Goal: Task Accomplishment & Management: Use online tool/utility

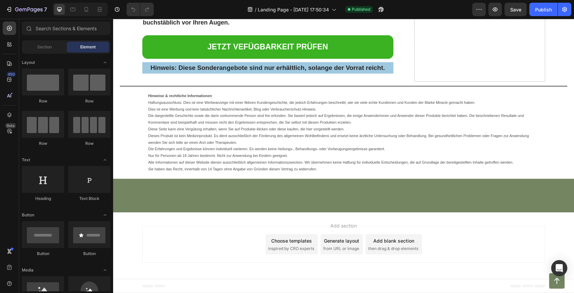
scroll to position [8121, 0]
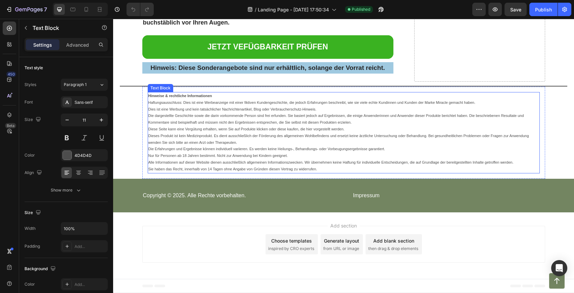
click at [253, 143] on p "Dieses Produkt ist kein Medizinprodukt. Es dient ausschließlich der Förderung d…" at bounding box center [343, 139] width 391 height 13
click at [254, 143] on p "Dieses Produkt ist kein Medizinprodukt. Es dient ausschließlich der Förderung d…" at bounding box center [343, 139] width 391 height 13
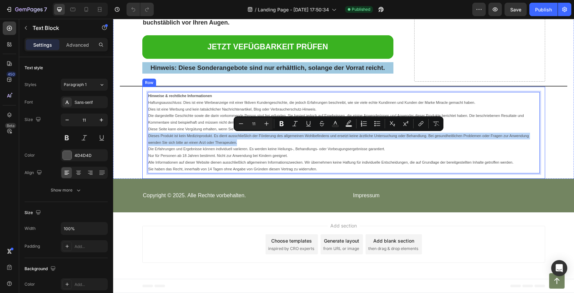
drag, startPoint x: 250, startPoint y: 143, endPoint x: 146, endPoint y: 138, distance: 104.1
click at [146, 138] on div "Hinweise & rechtliche Informationen Haftungsausschluss: Dies ist eine Werbeanze…" at bounding box center [343, 133] width 403 height 92
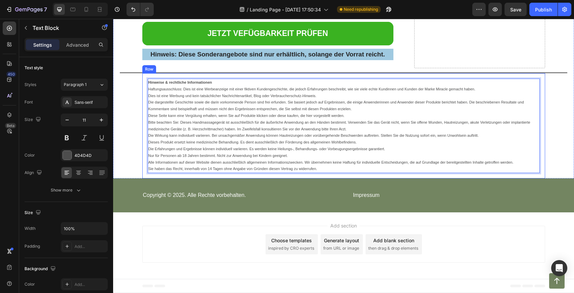
click at [313, 178] on div "Hinweise & rechtliche Informationen Haftungsausschluss: Dies ist eine Werbeanze…" at bounding box center [343, 125] width 403 height 105
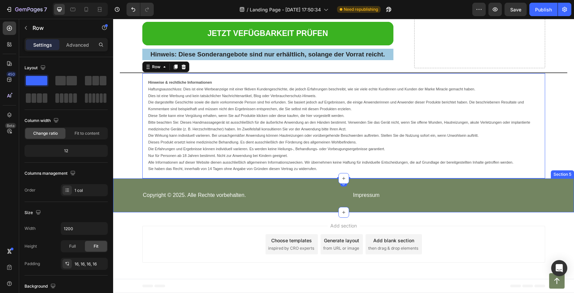
click at [307, 202] on div "Copyright © 2025. Alle Rechte vorbehalten. Text Block" at bounding box center [242, 195] width 200 height 18
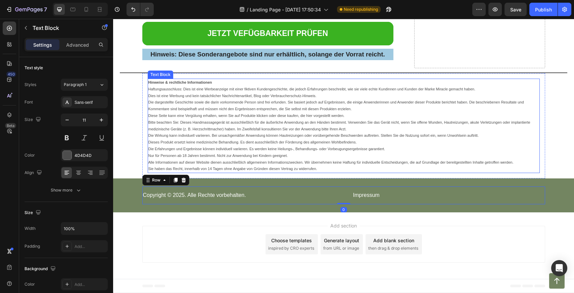
click at [317, 172] on p "Sie haben das Recht, innerhalb von 14 Tagen ohne Angabe von Gründen diesen Vert…" at bounding box center [343, 168] width 391 height 7
click at [321, 172] on p "Sie haben das Recht, innerhalb von 14 Tagen ohne Angabe von Gründen diesen Vert…" at bounding box center [343, 168] width 391 height 7
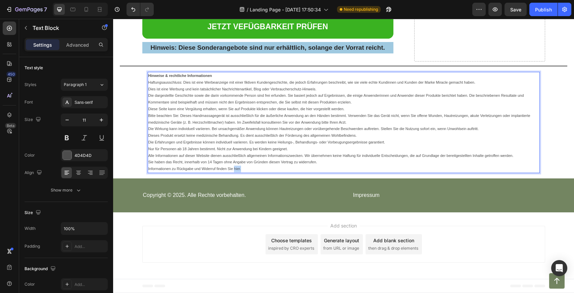
drag, startPoint x: 244, startPoint y: 189, endPoint x: 235, endPoint y: 190, distance: 8.7
click at [235, 172] on p "Informationen zu Rückgabe und Widerruf finden Sie hier." at bounding box center [343, 168] width 391 height 7
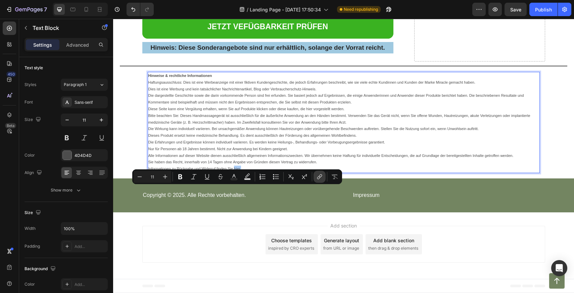
click at [322, 176] on icon "Editor contextual toolbar" at bounding box center [319, 176] width 7 height 7
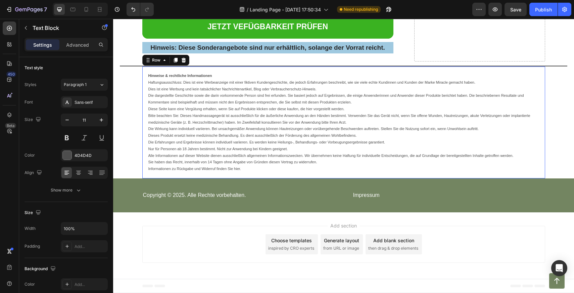
click at [275, 178] on div "Hinweise & rechtliche Informationen Haftungsausschluss: Dies ist eine Werbeanze…" at bounding box center [343, 122] width 403 height 112
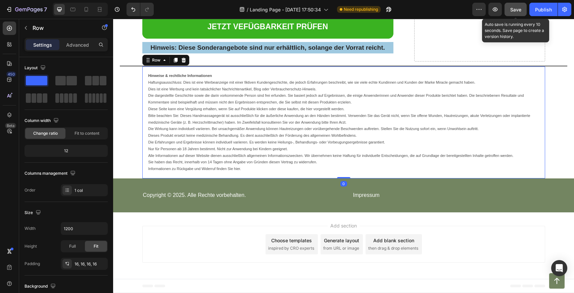
click at [516, 10] on span "Save" at bounding box center [515, 10] width 11 height 6
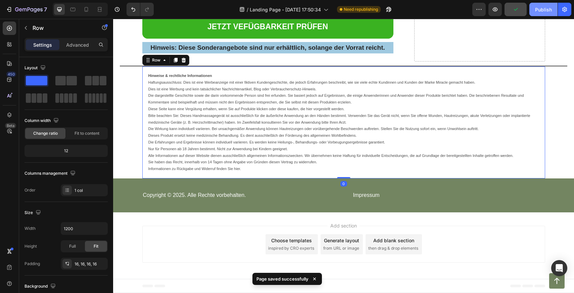
click at [550, 10] on div "Publish" at bounding box center [543, 9] width 17 height 7
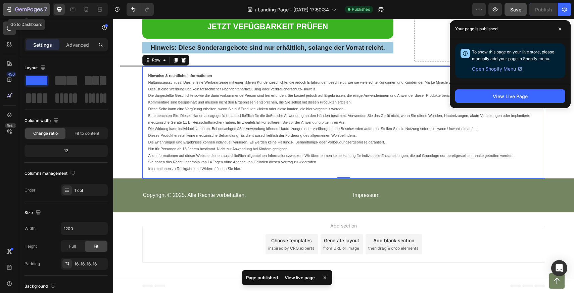
click at [25, 9] on icon "button" at bounding box center [29, 10] width 28 height 6
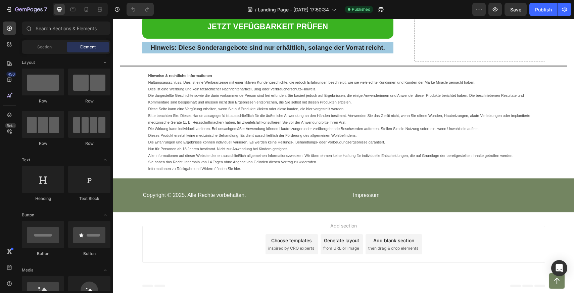
scroll to position [8139, 0]
